Goal: Task Accomplishment & Management: Use online tool/utility

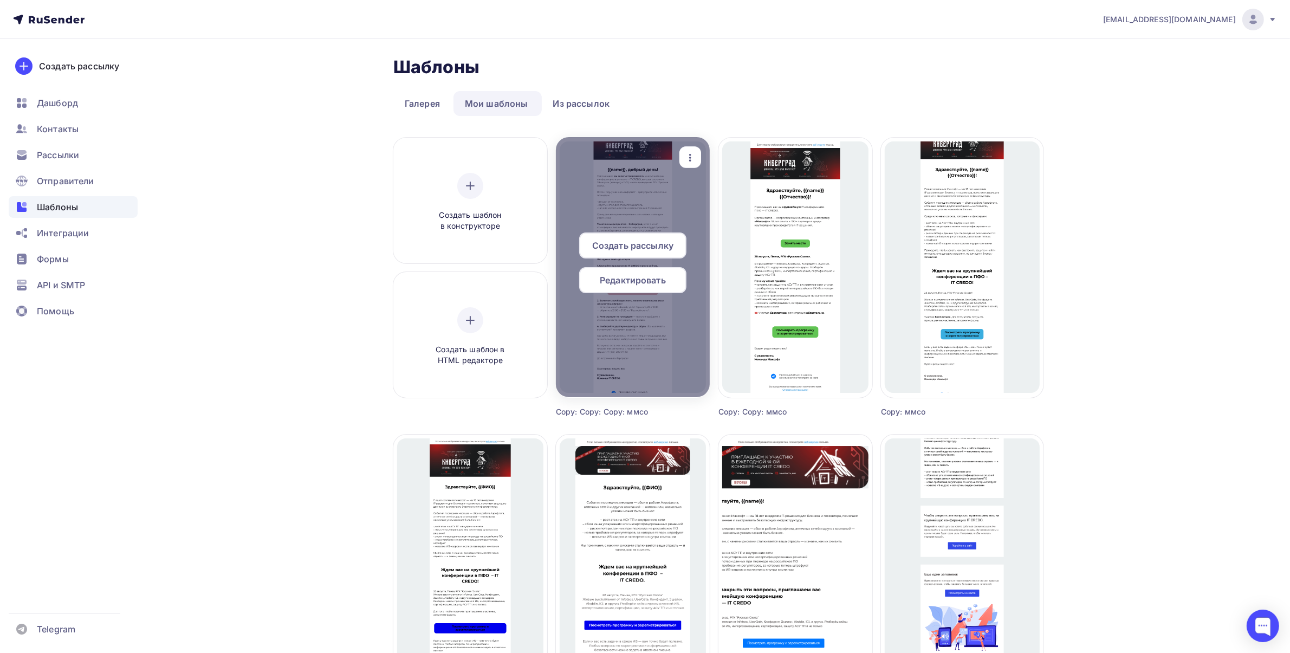
click at [642, 288] on div "Редактировать" at bounding box center [632, 280] width 107 height 26
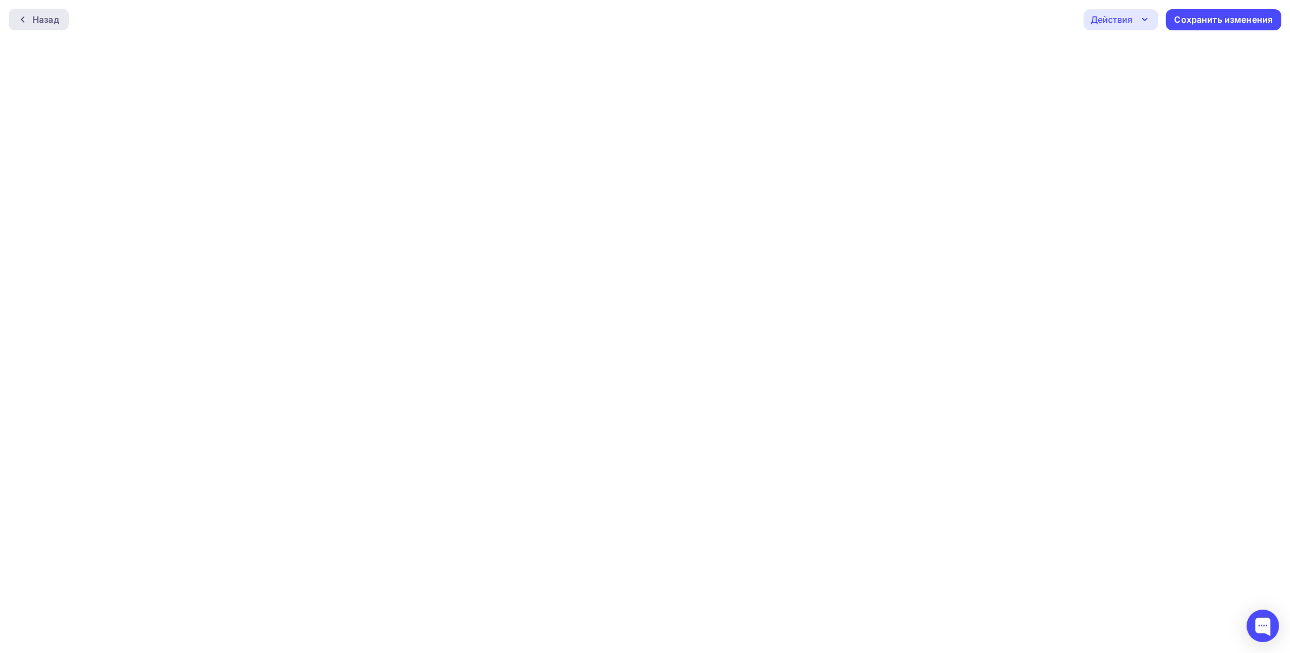
click at [46, 19] on div "Назад" at bounding box center [46, 19] width 27 height 13
